Goal: Information Seeking & Learning: Understand process/instructions

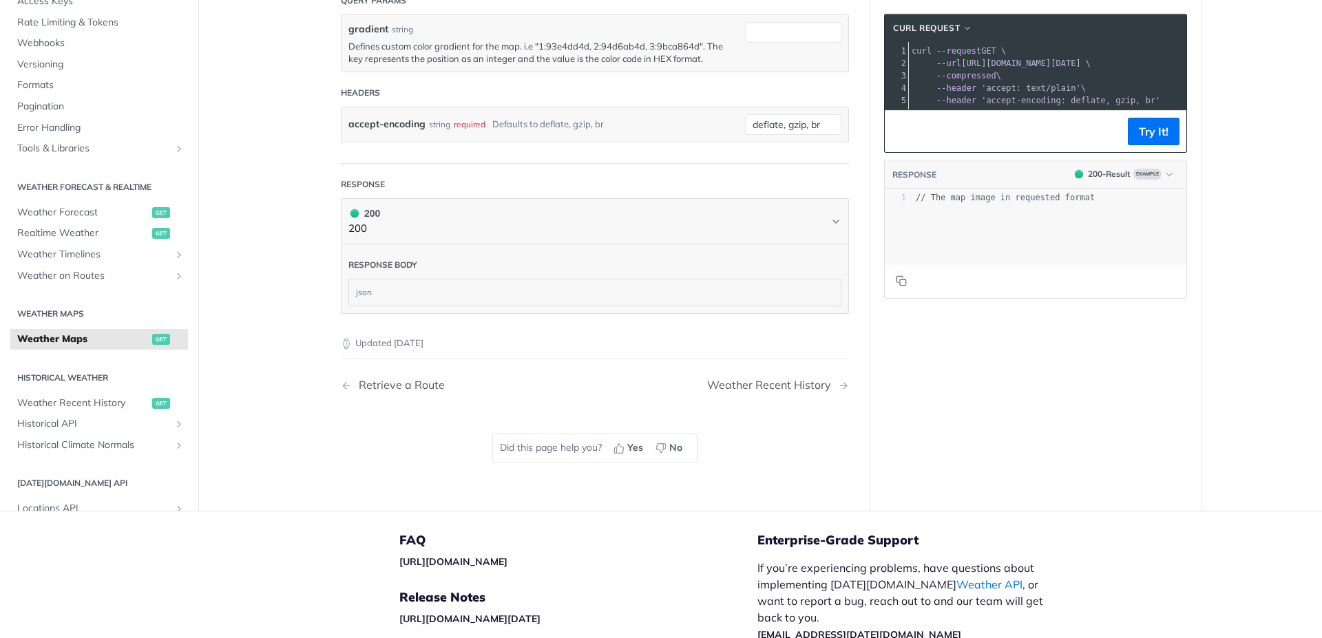
scroll to position [1893, 0]
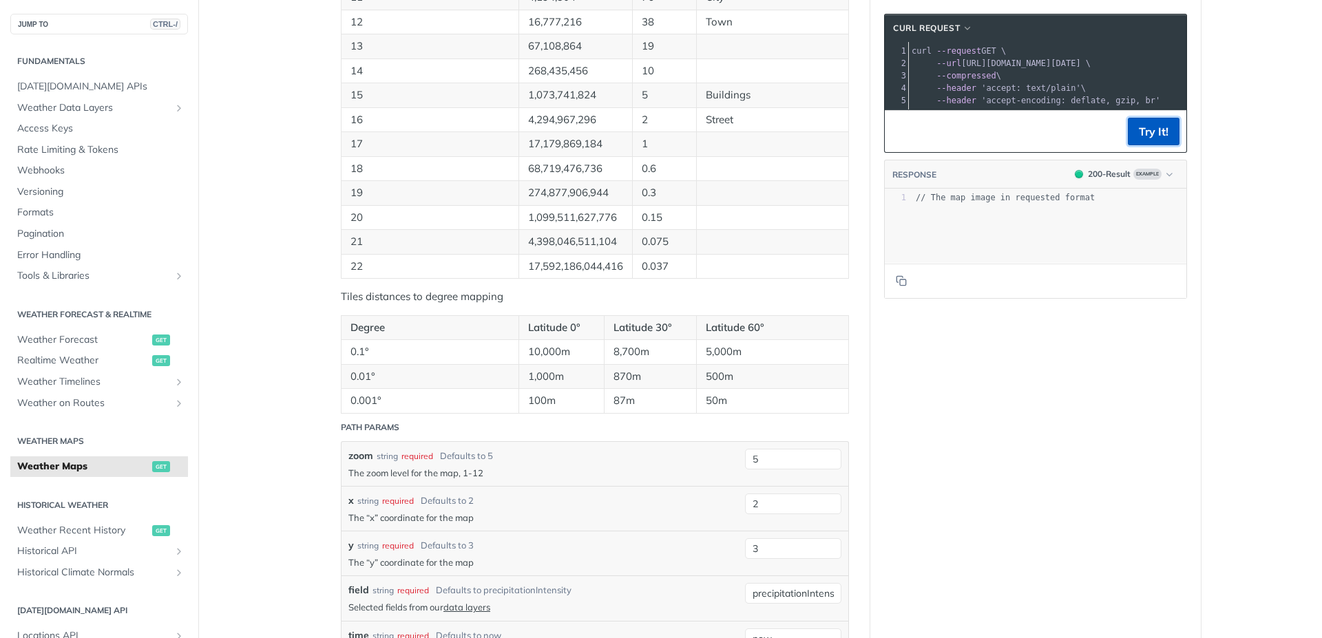
click at [1144, 140] on button "Try It!" at bounding box center [1153, 132] width 52 height 28
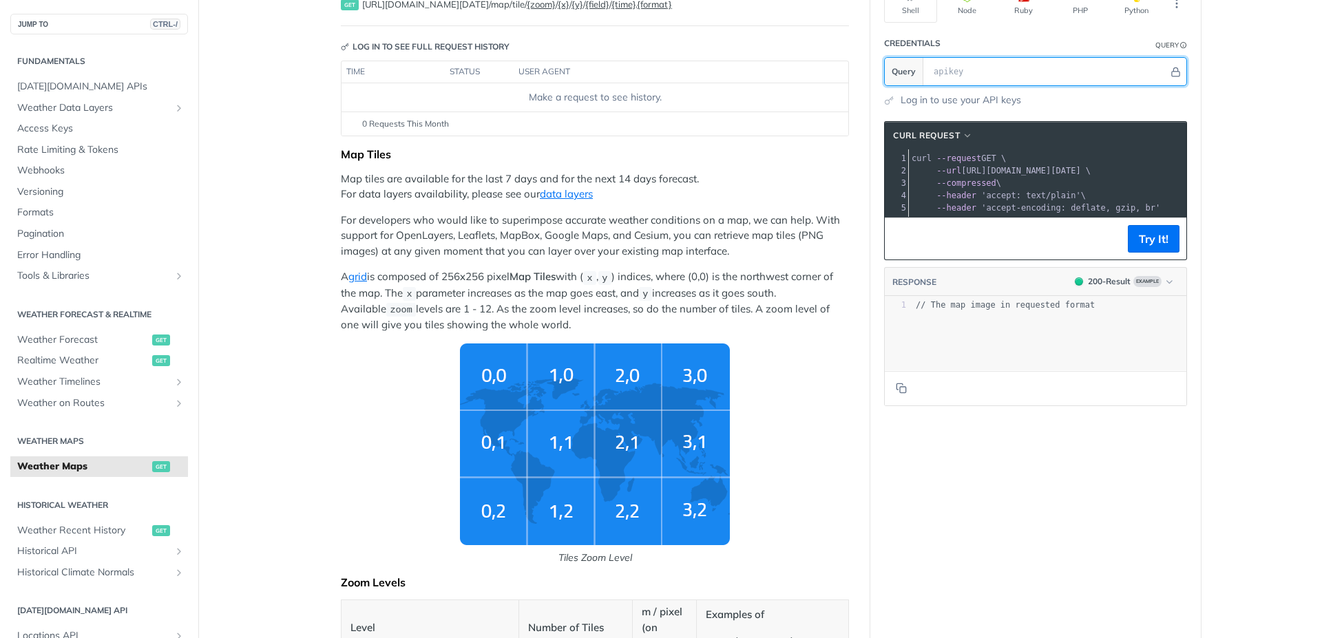
scroll to position [21, 0]
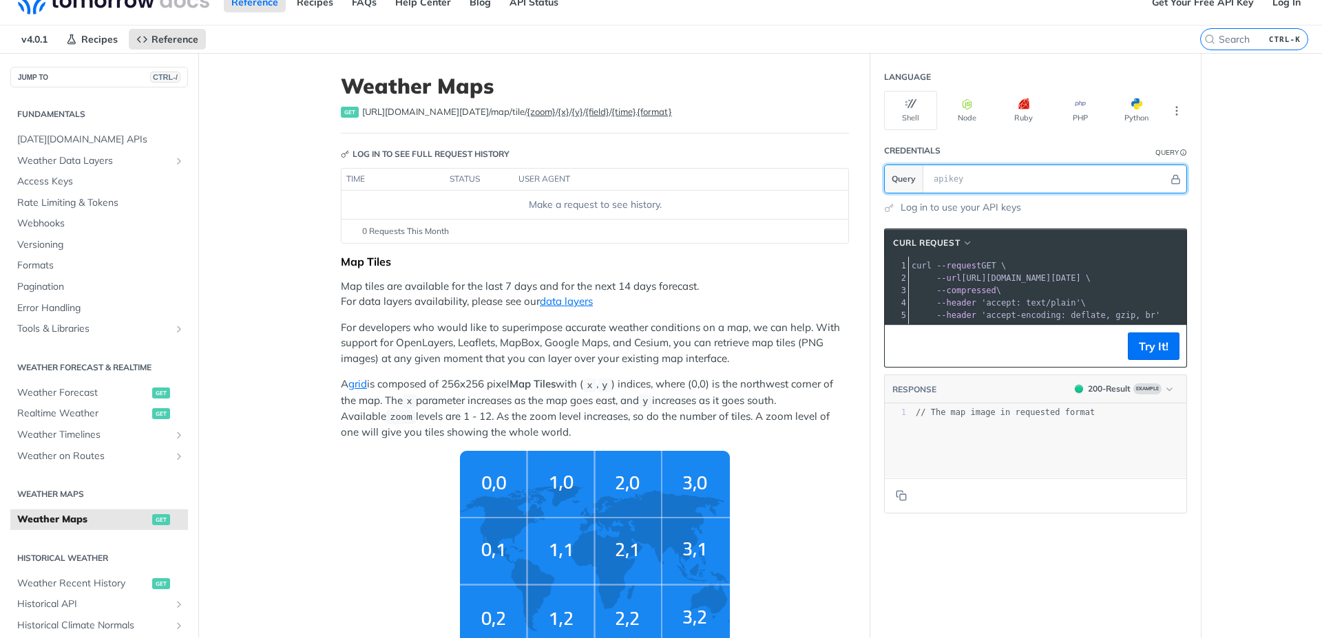
click at [955, 180] on input "text" at bounding box center [1048, 179] width 242 height 28
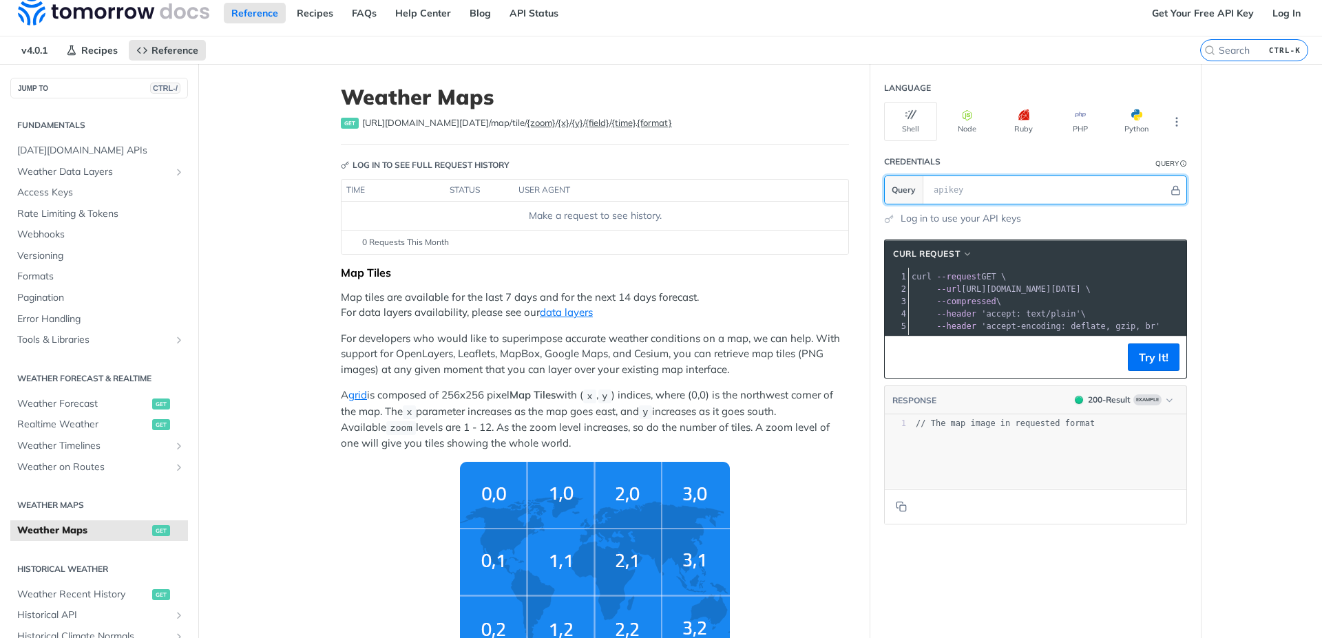
scroll to position [0, 0]
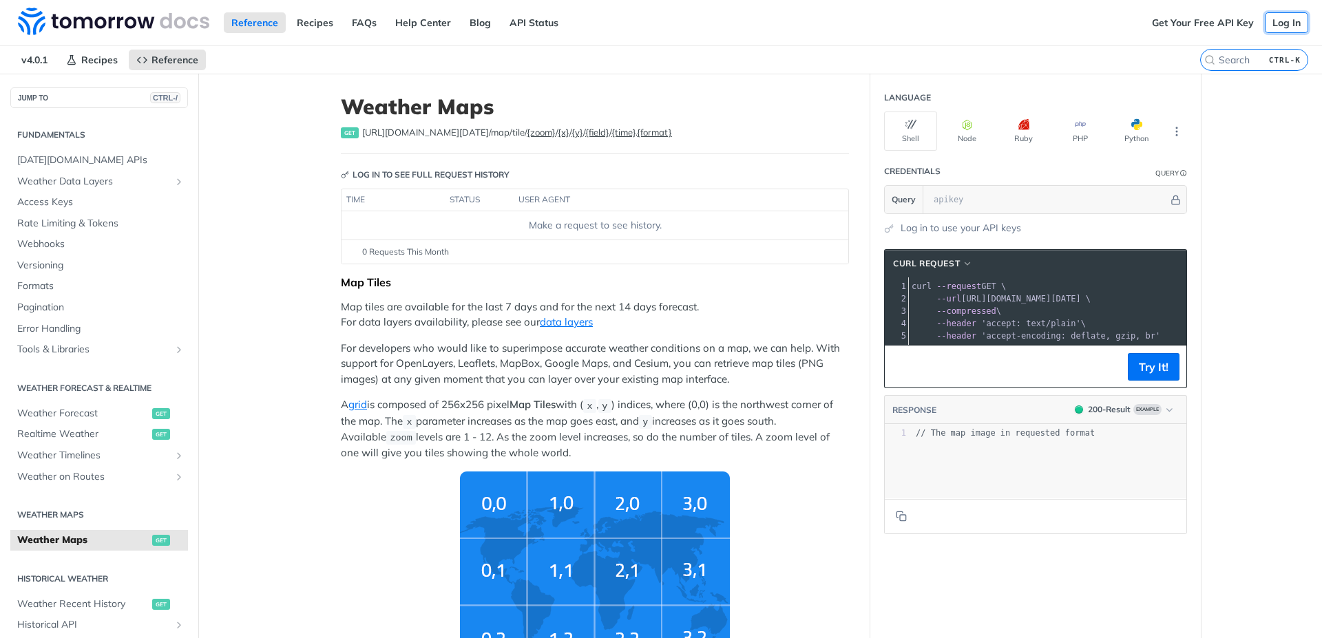
click at [1272, 18] on link "Log In" at bounding box center [1285, 22] width 43 height 21
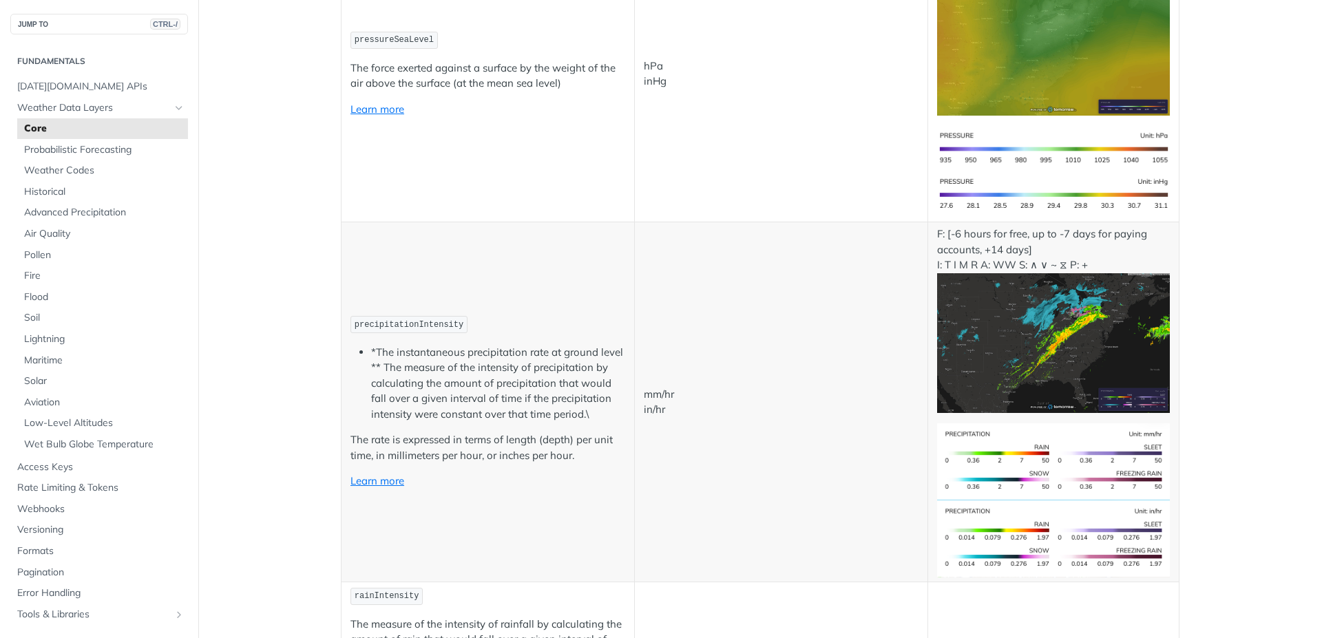
scroll to position [2395, 0]
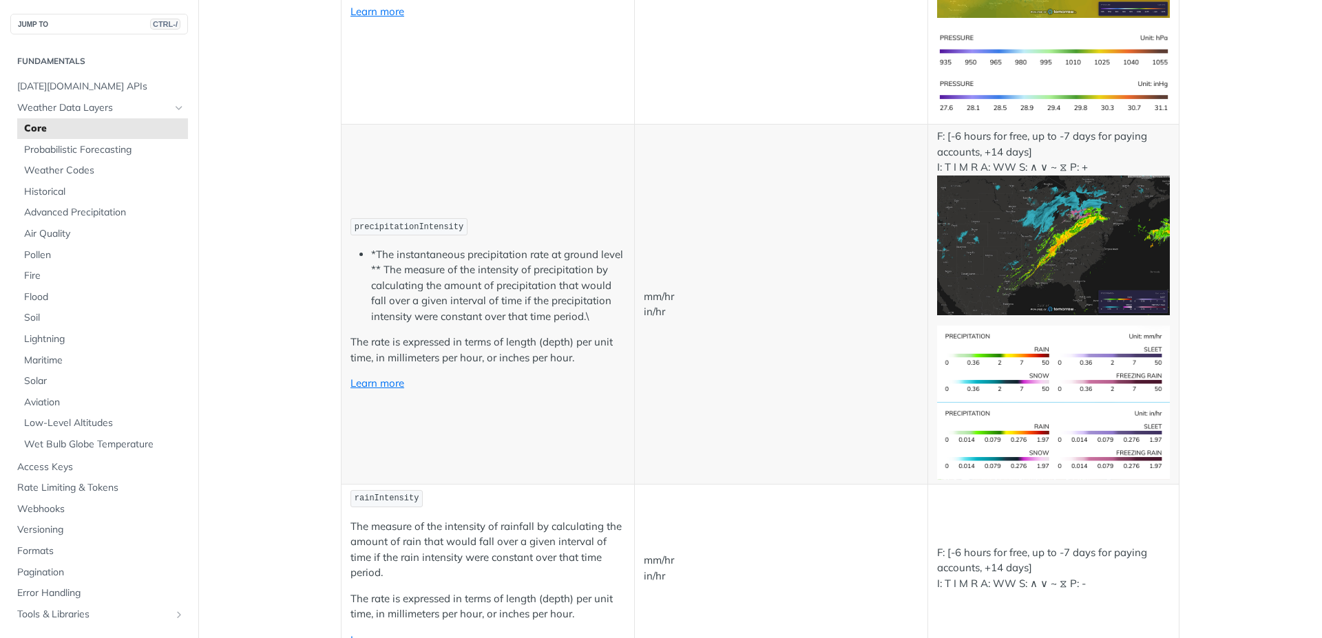
click at [375, 364] on p "The rate is expressed in terms of length (depth) per unit time, in millimeters …" at bounding box center [487, 350] width 275 height 31
click at [374, 382] on link "Learn more" at bounding box center [377, 383] width 54 height 13
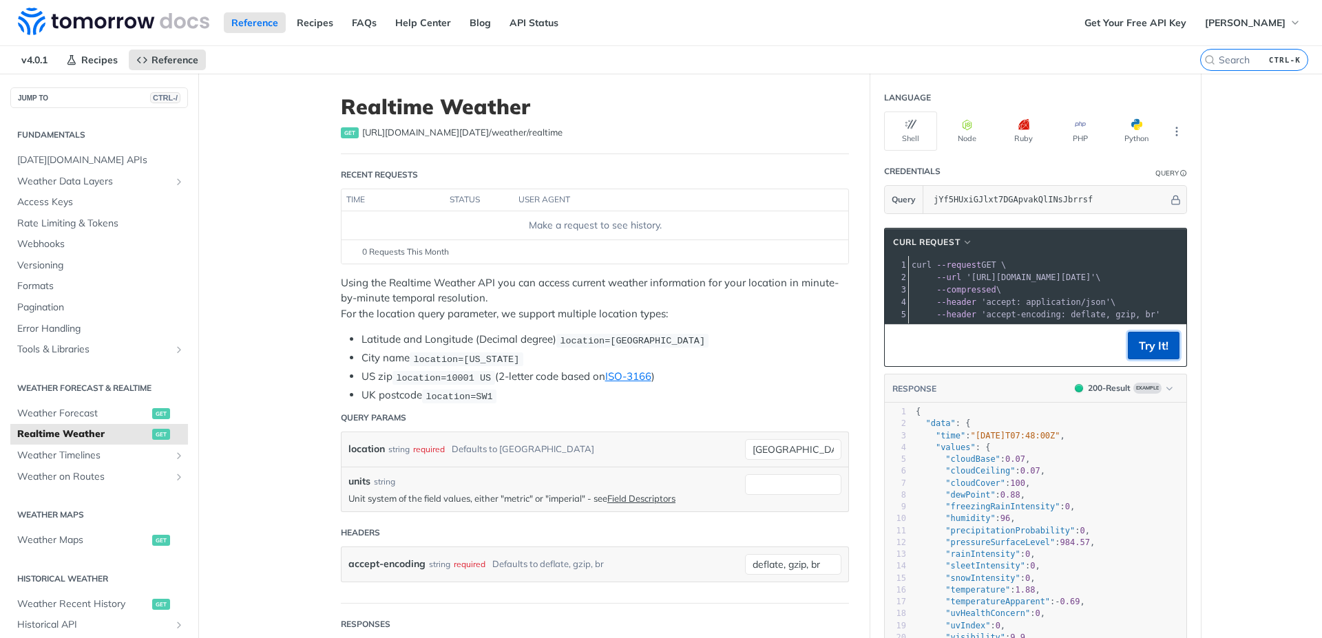
click at [1148, 356] on button "Try It!" at bounding box center [1153, 346] width 52 height 28
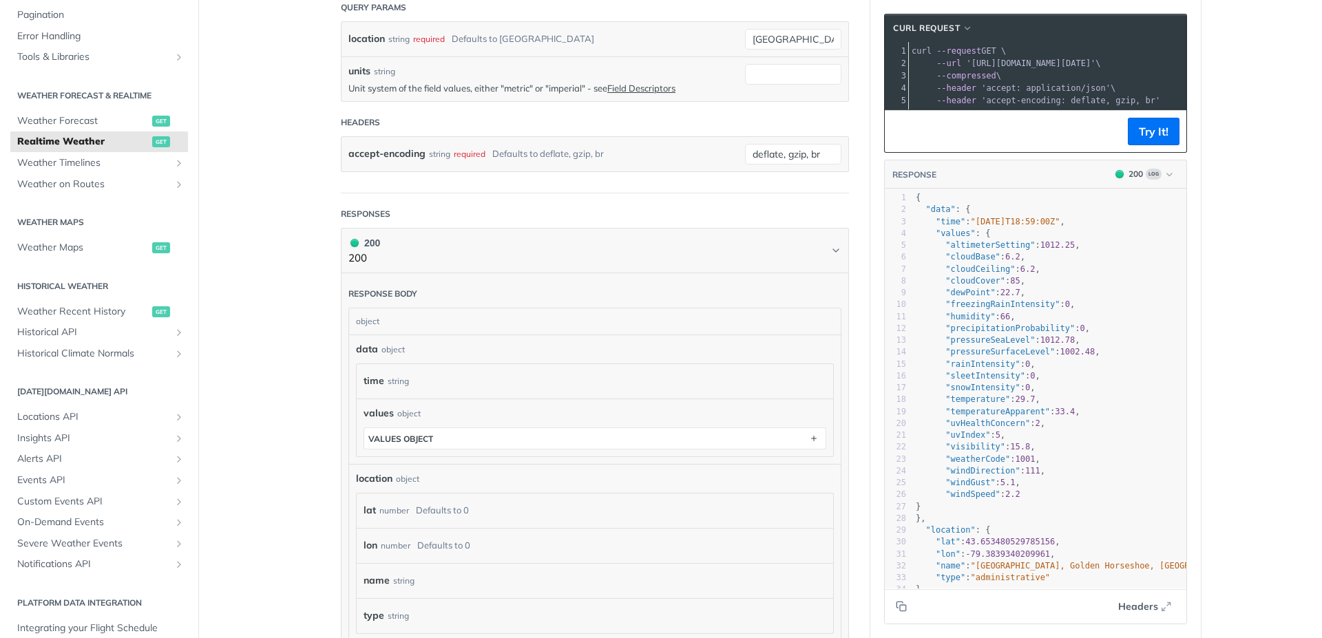
scroll to position [248, 0]
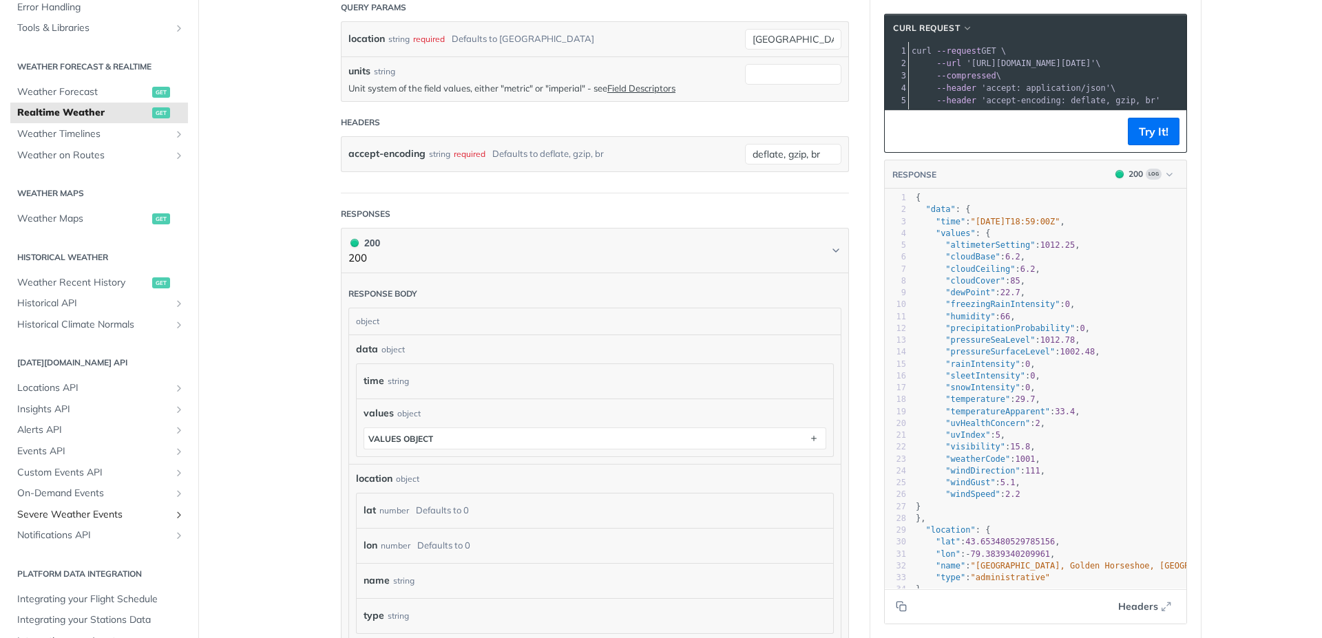
click at [71, 513] on span "Severe Weather Events" at bounding box center [93, 515] width 153 height 14
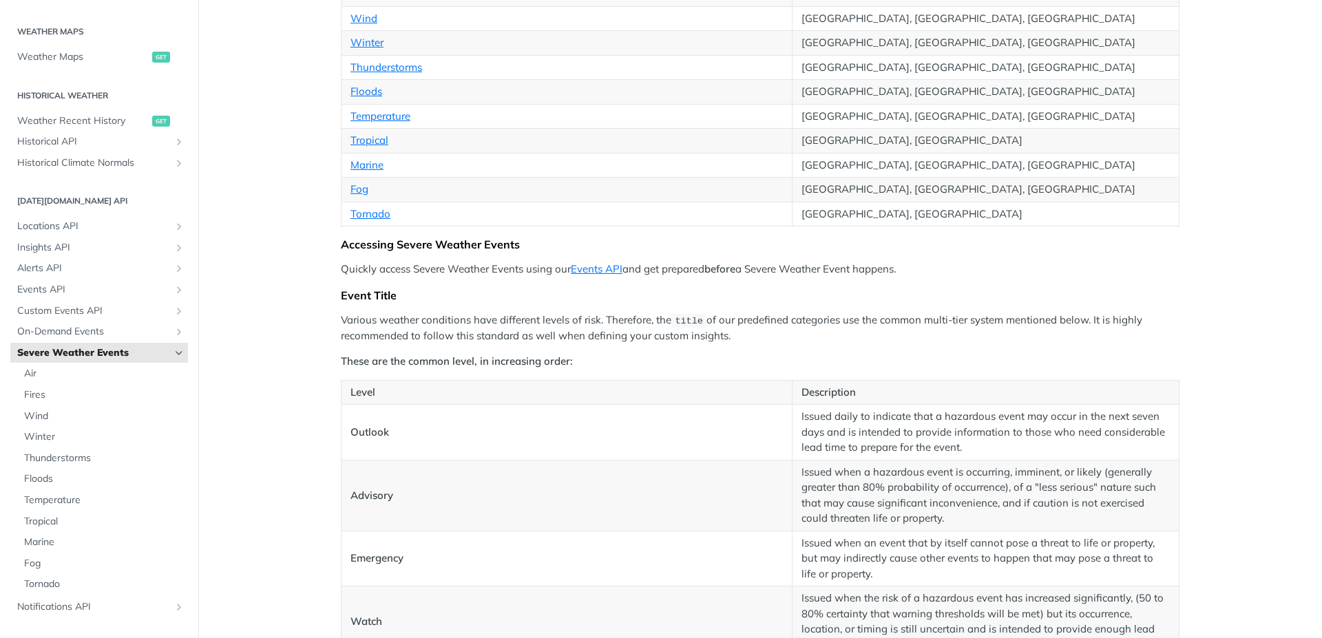
scroll to position [413, 0]
click at [57, 514] on span "Tropical" at bounding box center [104, 518] width 160 height 14
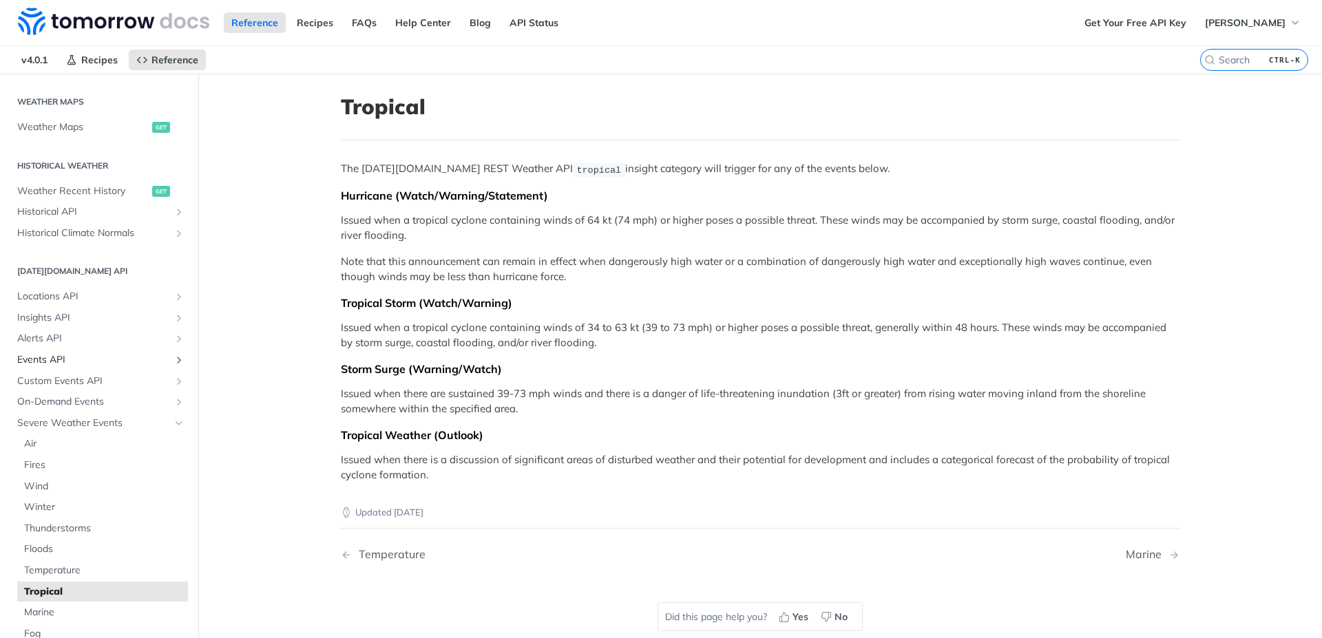
click at [52, 360] on span "Events API" at bounding box center [93, 360] width 153 height 14
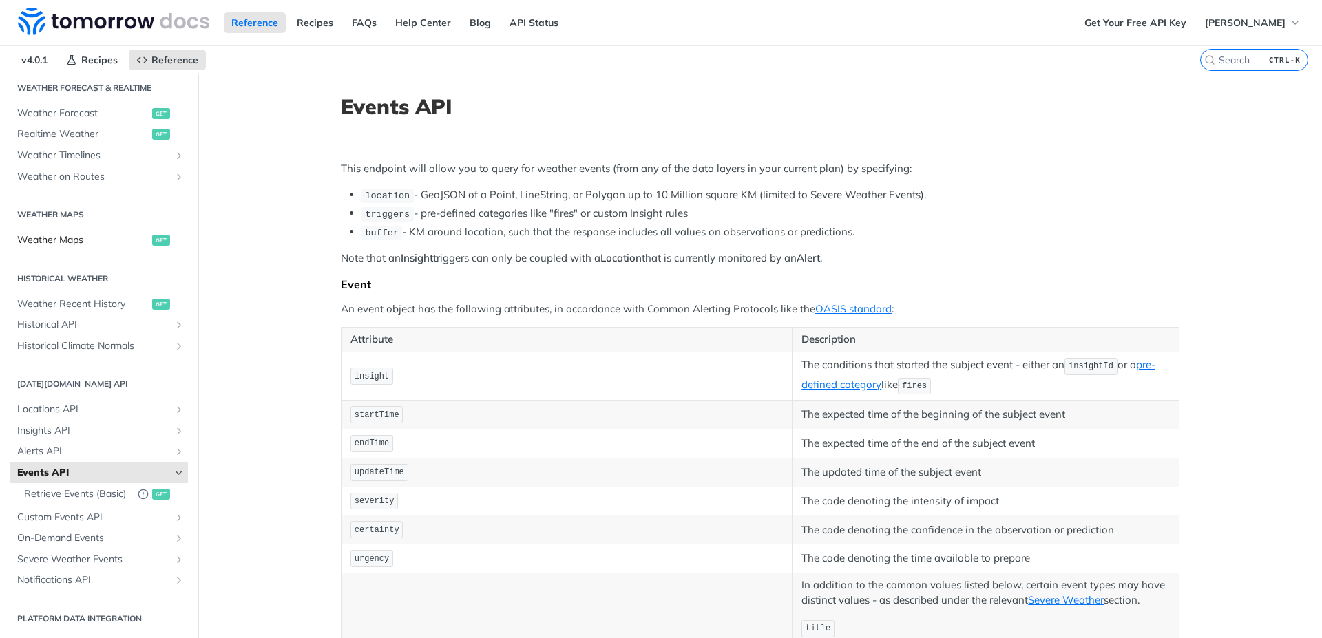
click at [78, 233] on span "Weather Maps" at bounding box center [82, 240] width 131 height 14
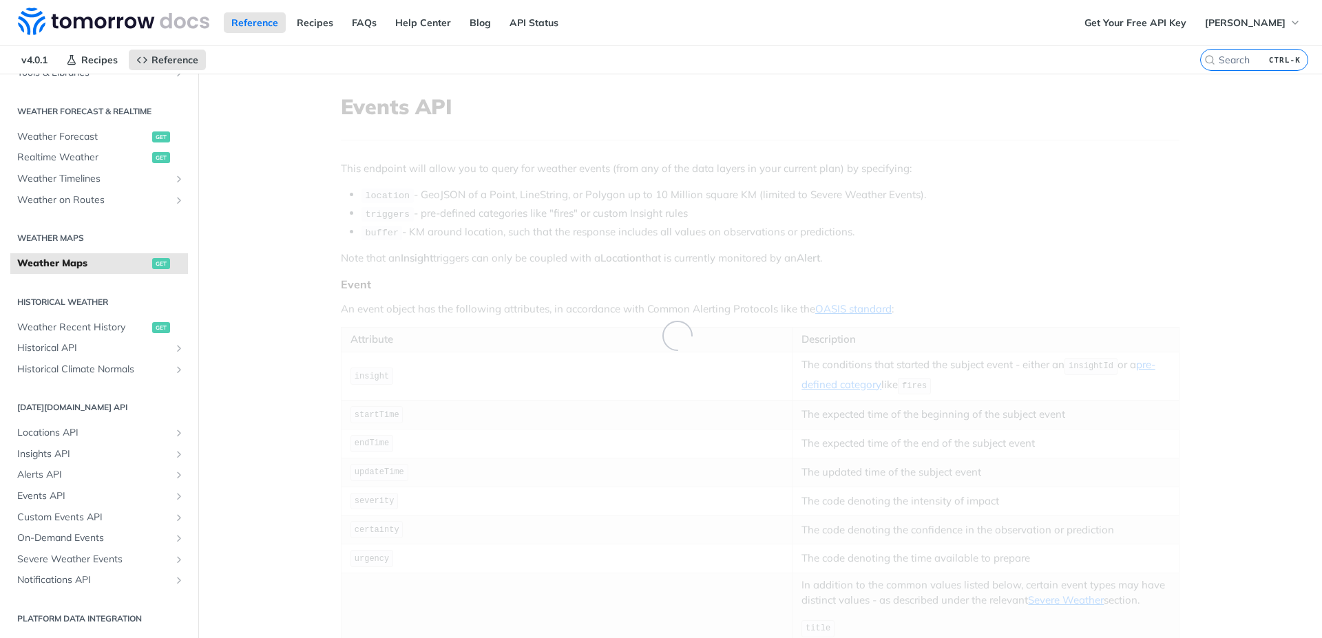
scroll to position [277, 0]
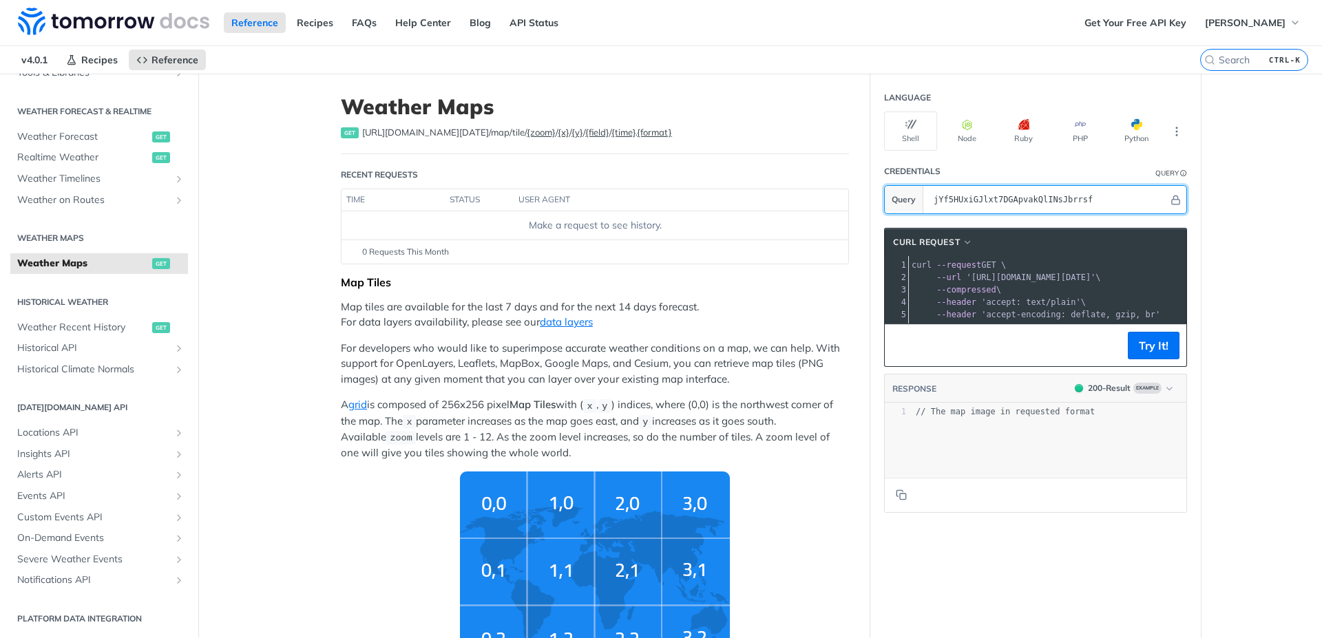
click at [1103, 194] on input "jYf5HUxiGJlxt7DGApvakQlINsJbrrsf" at bounding box center [1048, 200] width 242 height 28
click at [1144, 353] on button "Try It!" at bounding box center [1153, 346] width 52 height 28
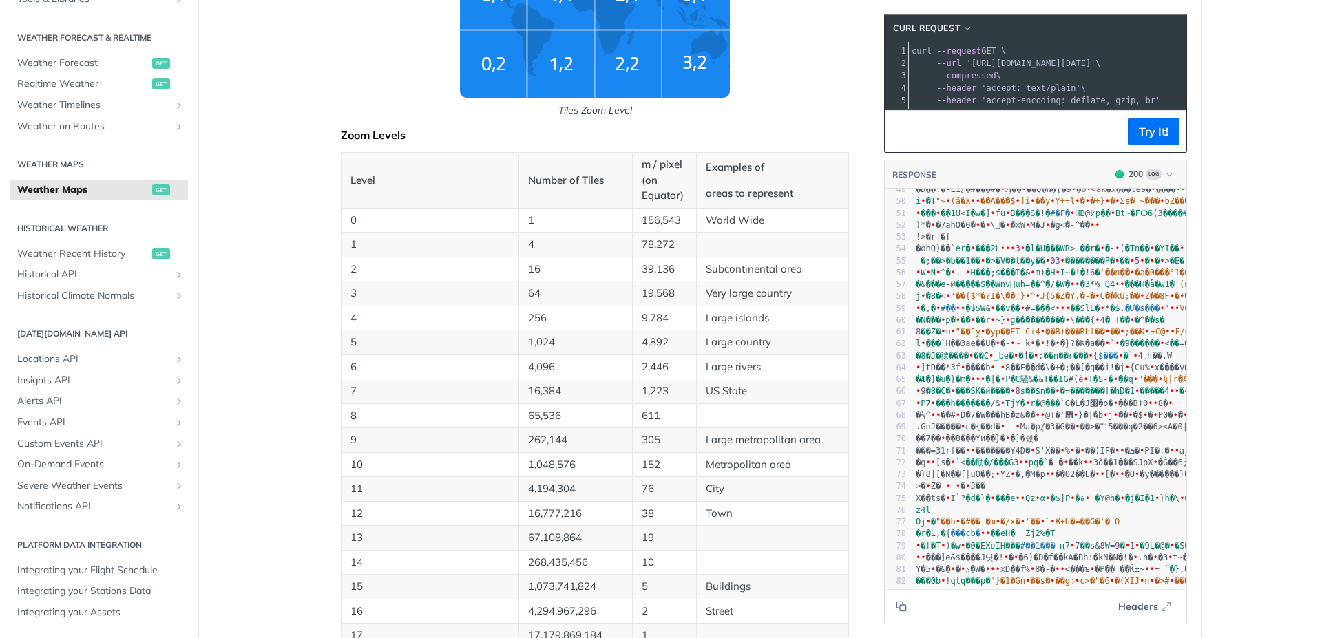
scroll to position [0, 0]
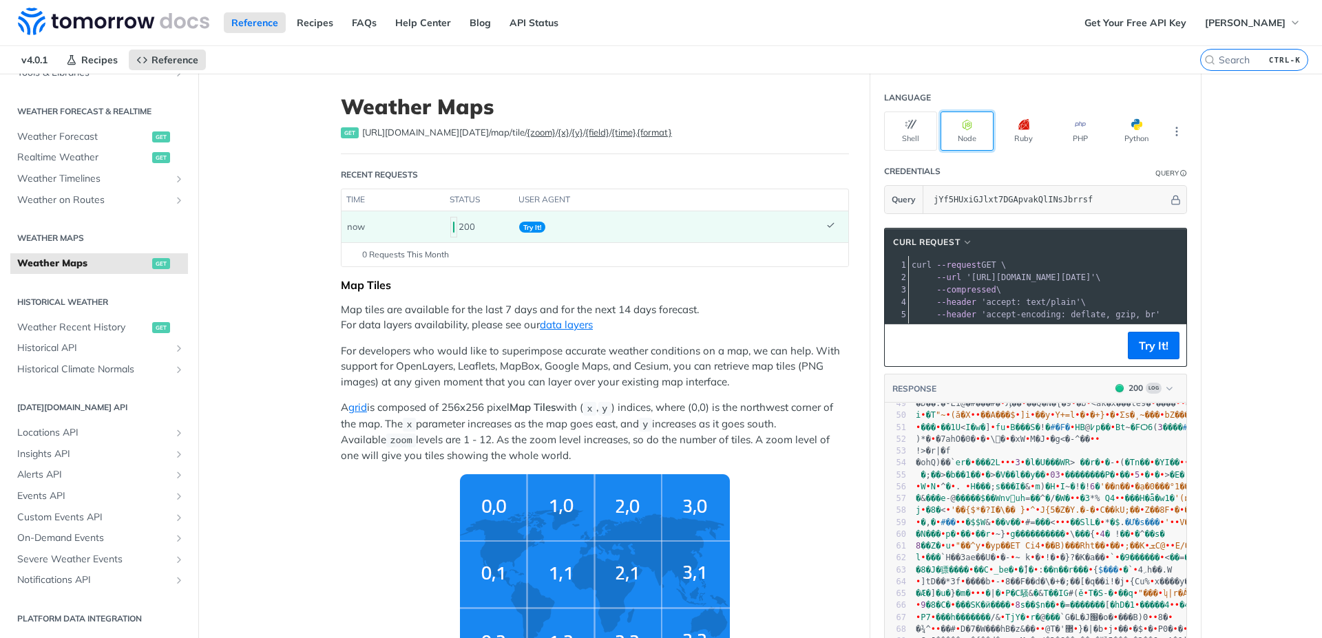
click at [962, 119] on icon "button" at bounding box center [967, 124] width 11 height 11
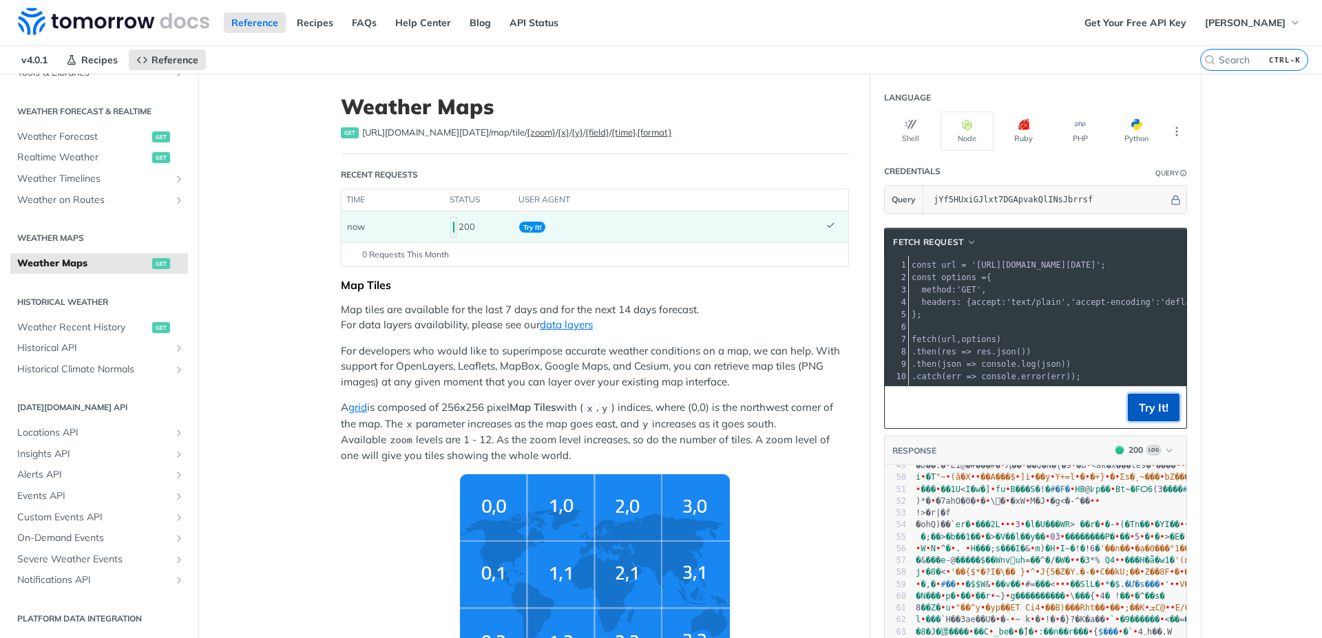
click at [1144, 415] on button "Try It!" at bounding box center [1153, 408] width 52 height 28
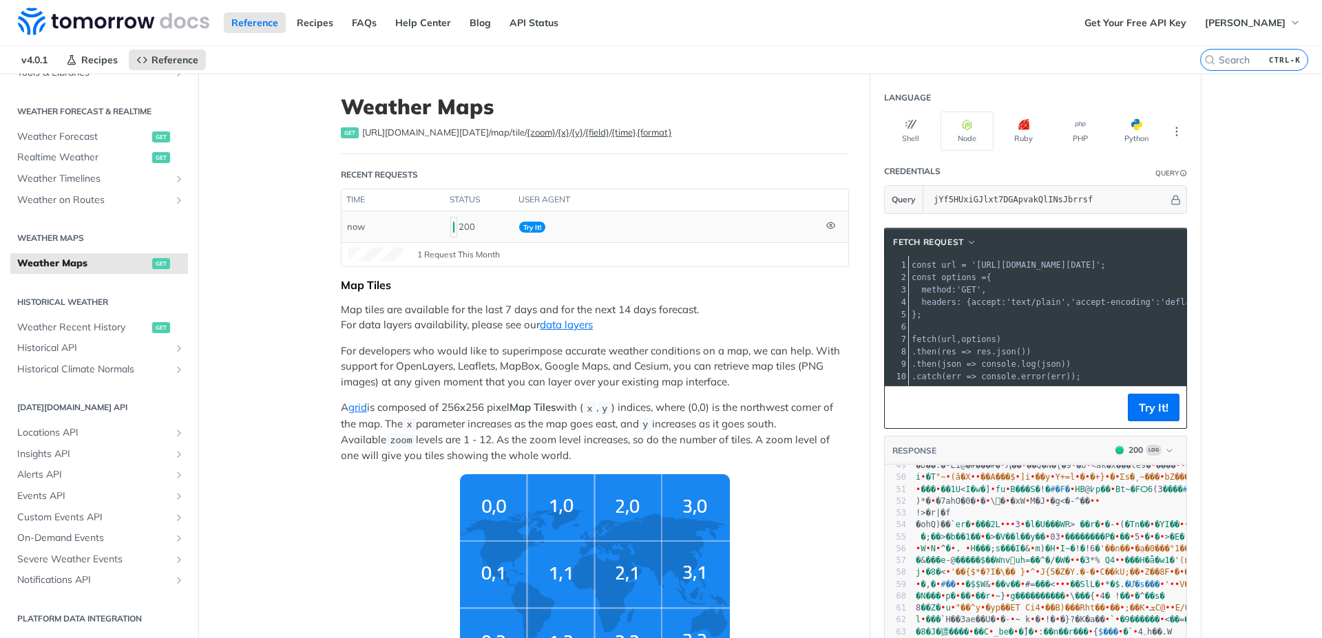
click at [529, 222] on span "Try It!" at bounding box center [532, 227] width 26 height 11
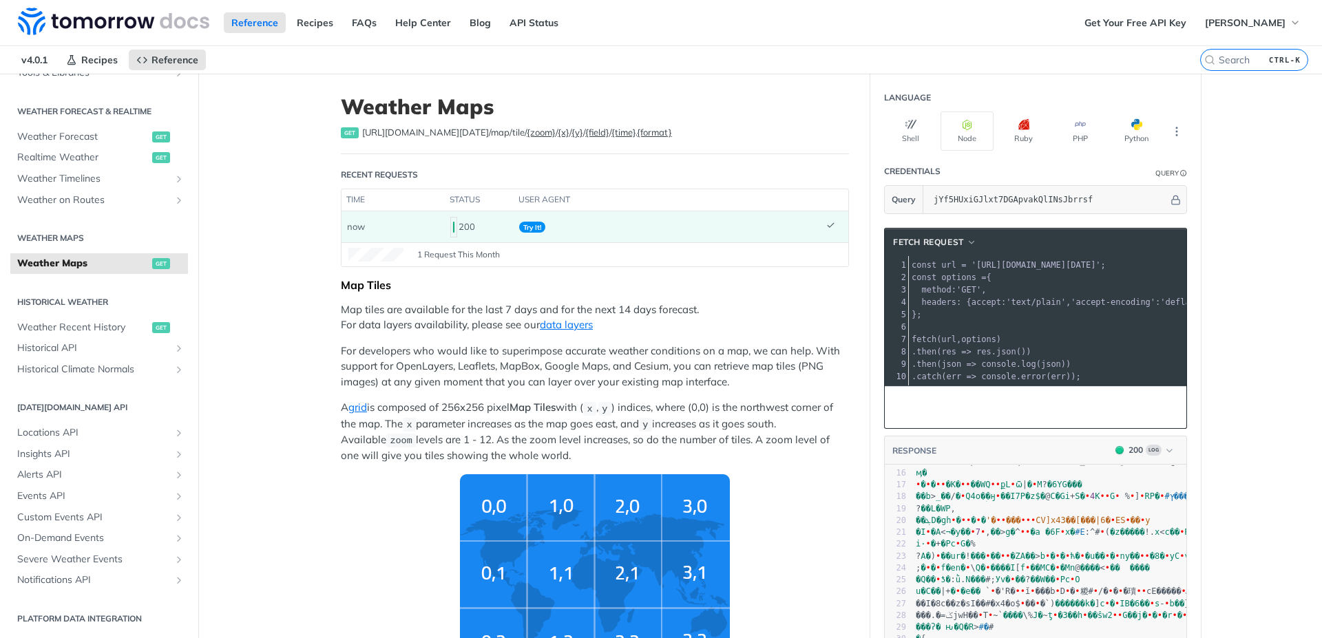
scroll to position [200, 0]
click at [1177, 130] on icon "More ellipsis" at bounding box center [1176, 131] width 12 height 12
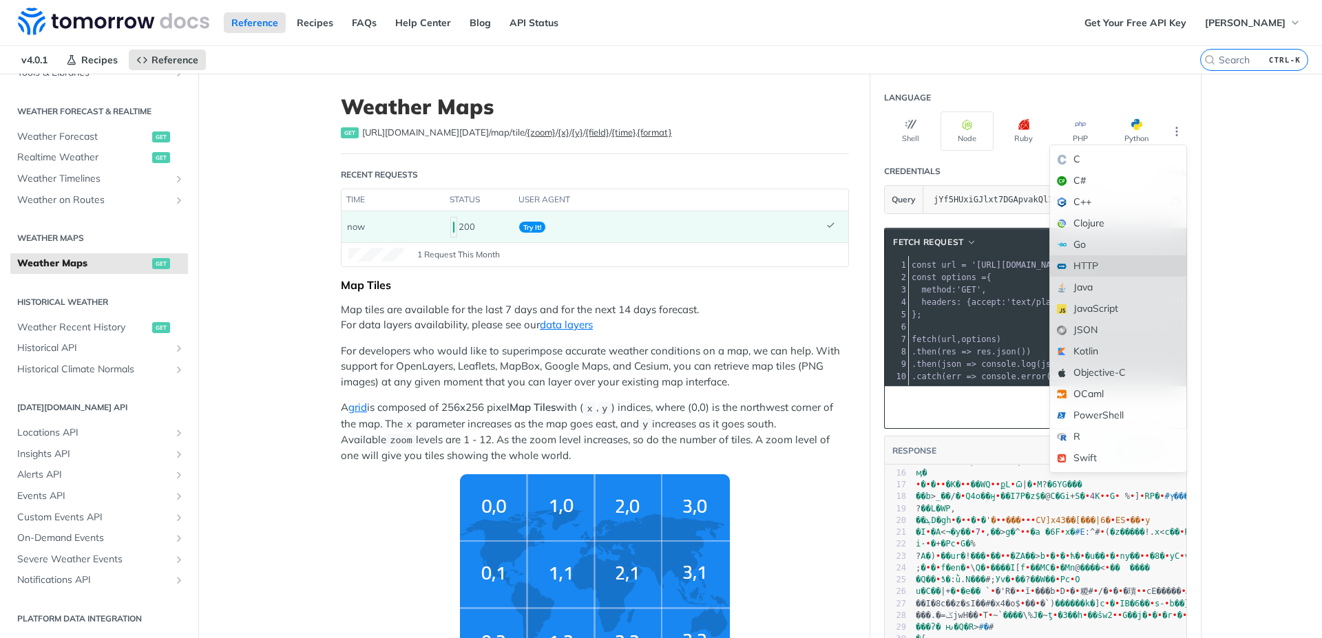
click at [1088, 258] on div "HTTP" at bounding box center [1118, 265] width 136 height 21
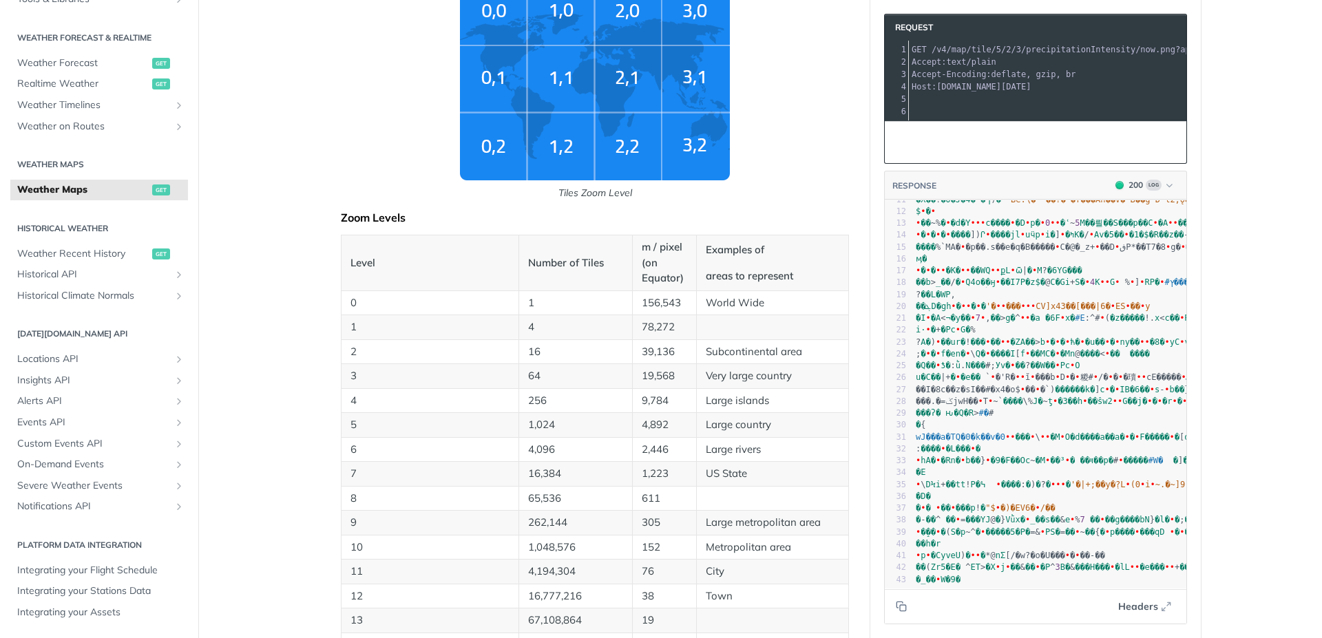
scroll to position [0, 0]
